Goal: Transaction & Acquisition: Subscribe to service/newsletter

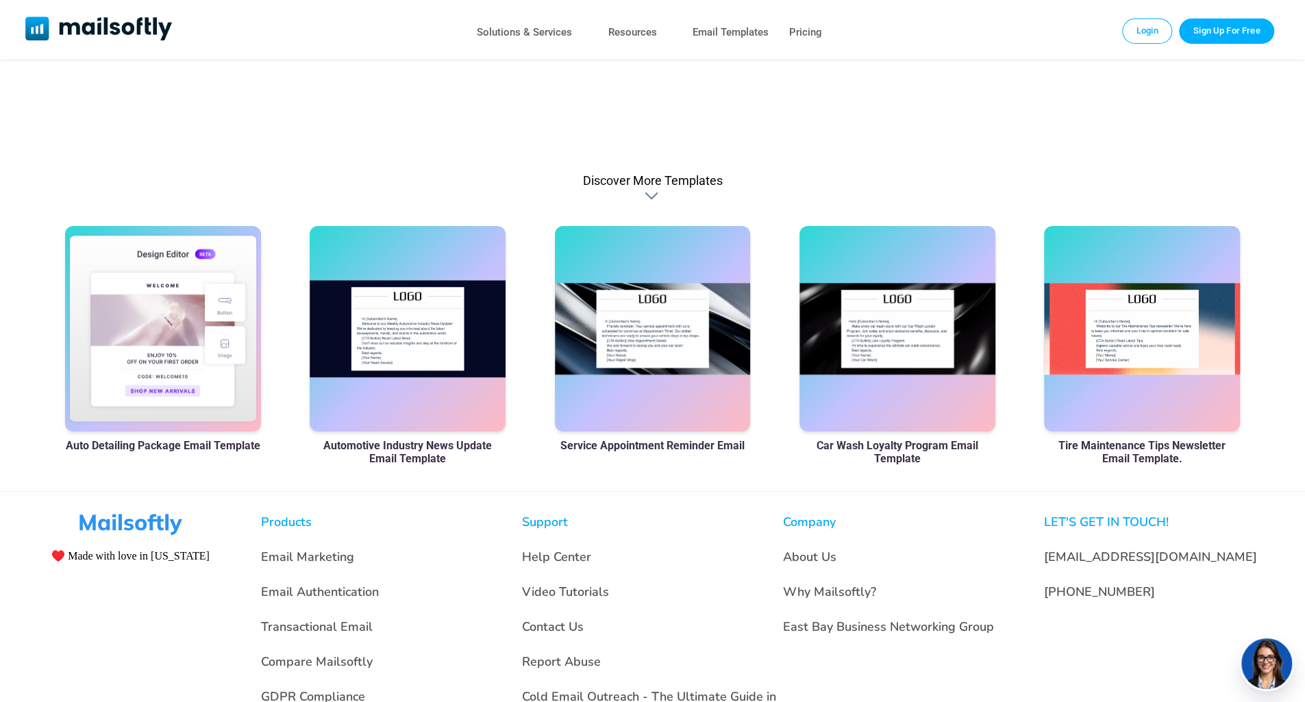
scroll to position [900, 0]
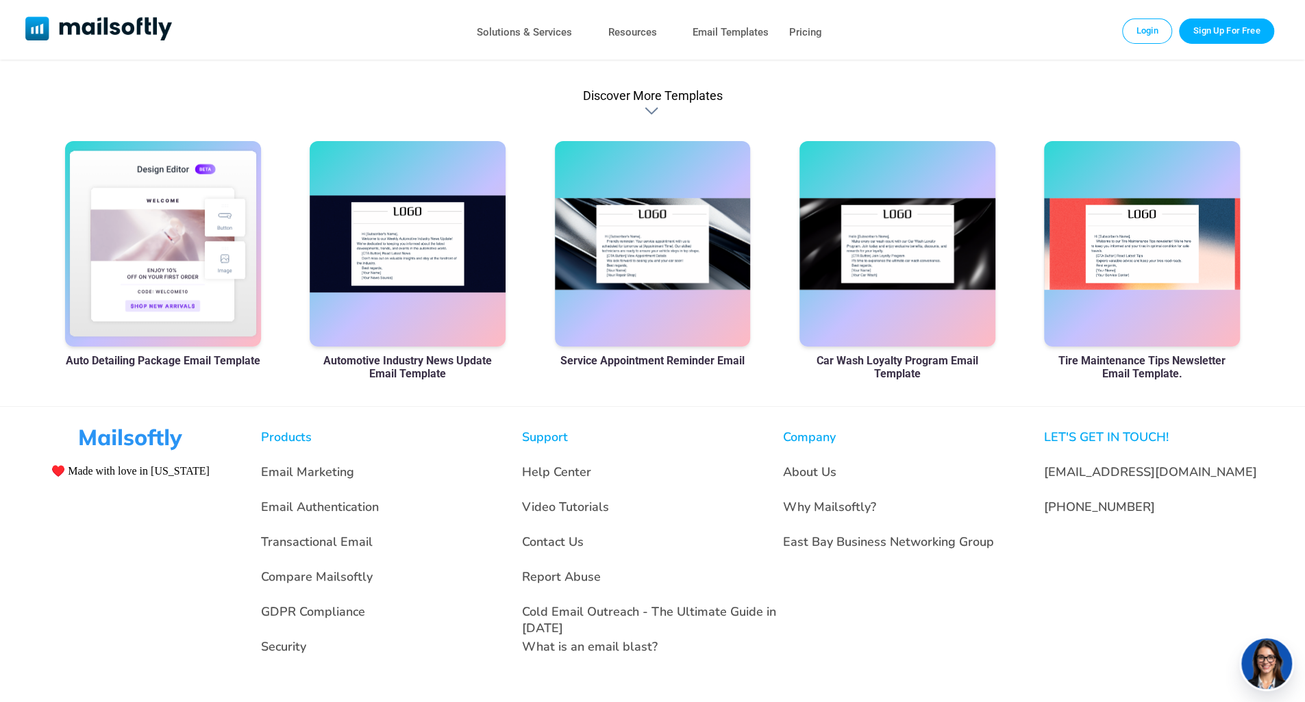
click at [280, 436] on div "Products" at bounding box center [391, 441] width 261 height 24
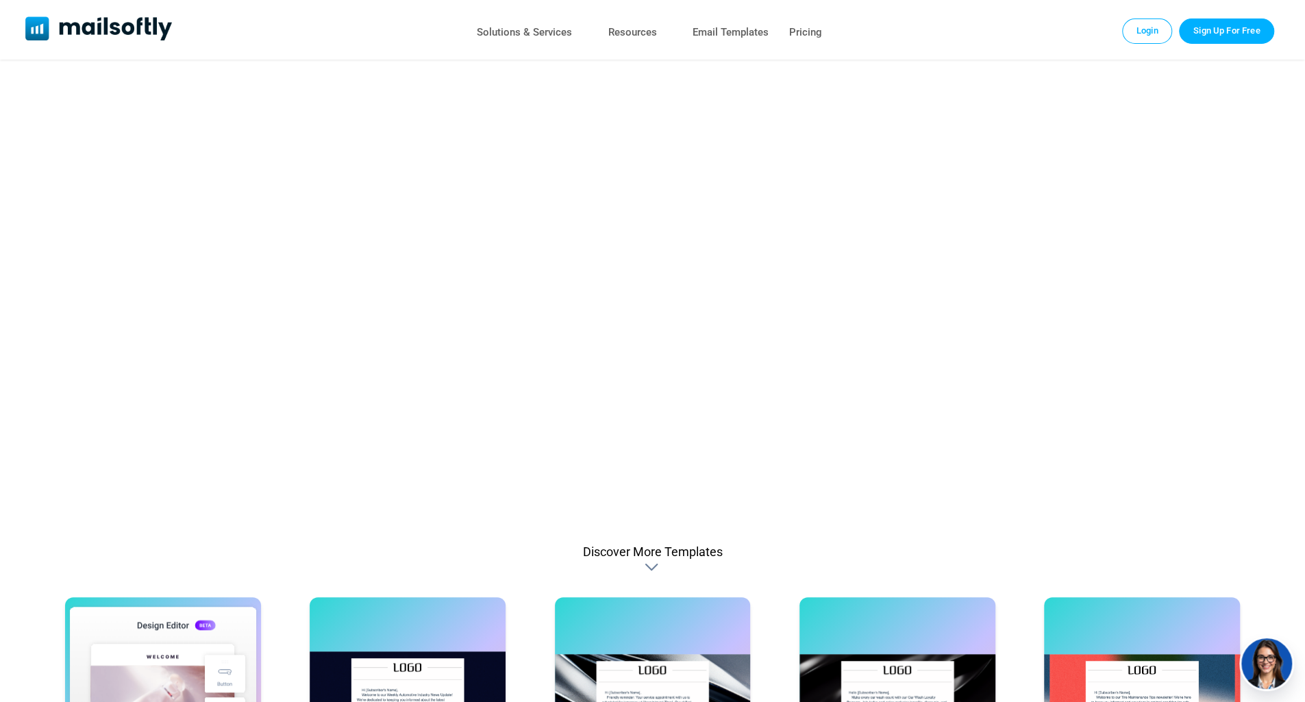
scroll to position [364, 0]
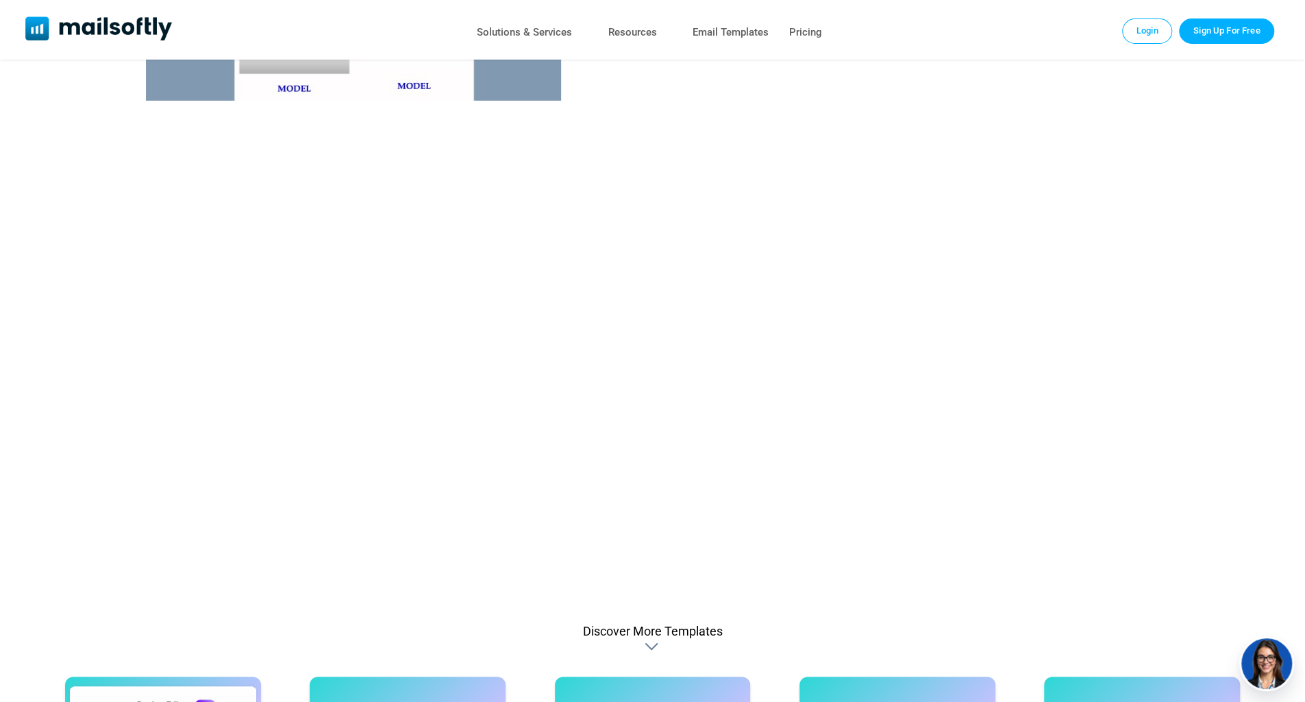
click at [1262, 40] on link "Sign Up For Free" at bounding box center [1226, 30] width 95 height 25
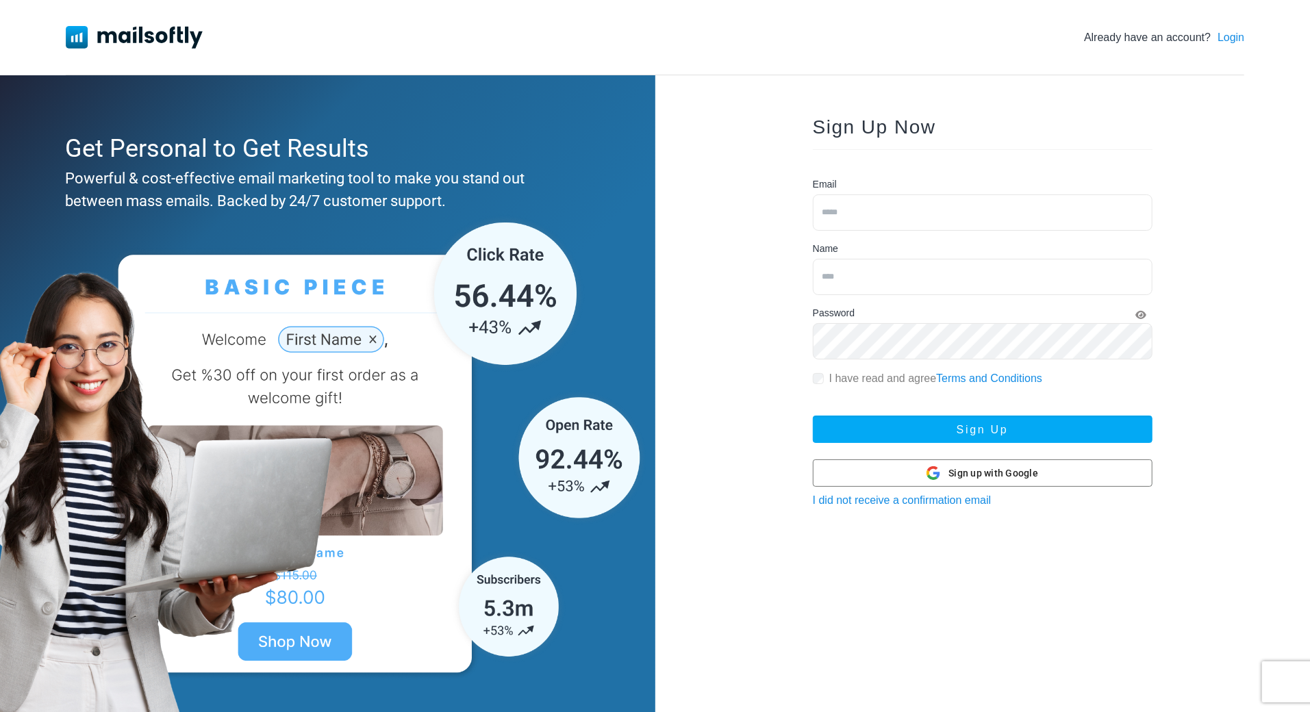
click at [1262, 40] on div "Already have an account? Login Get Personal to Get Results Powerful & cost-effe…" at bounding box center [655, 357] width 1310 height 714
